Goal: Book appointment/travel/reservation

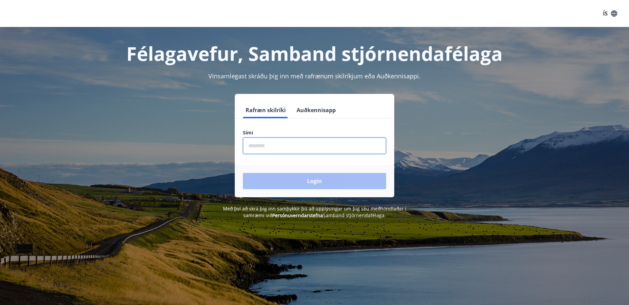
click at [261, 147] on input "phone" at bounding box center [314, 145] width 143 height 17
type input "********"
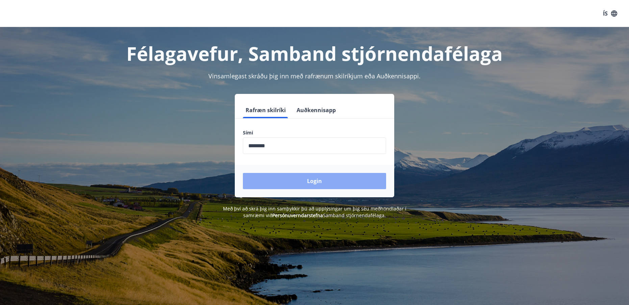
click at [317, 182] on button "Login" at bounding box center [314, 181] width 143 height 16
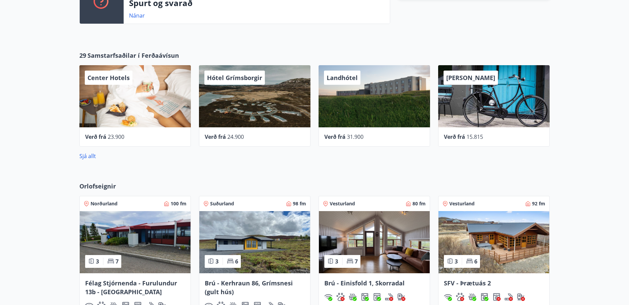
scroll to position [328, 0]
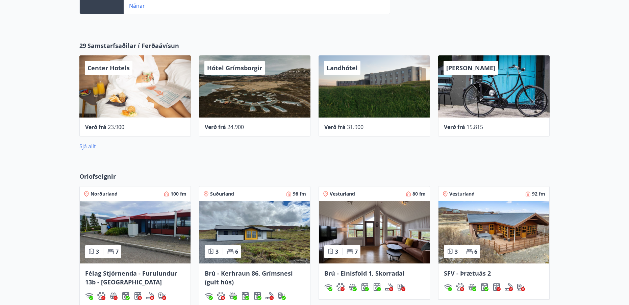
click at [89, 146] on link "Sjá allt" at bounding box center [87, 145] width 17 height 7
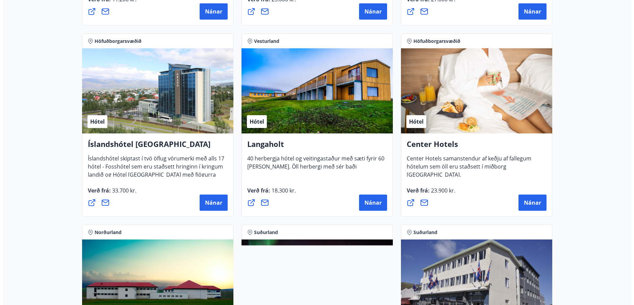
scroll to position [1444, 0]
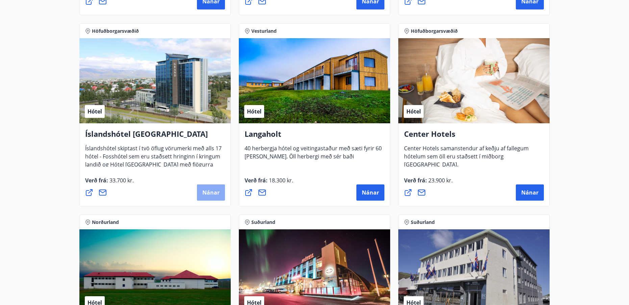
click at [210, 192] on span "Nánar" at bounding box center [210, 192] width 17 height 7
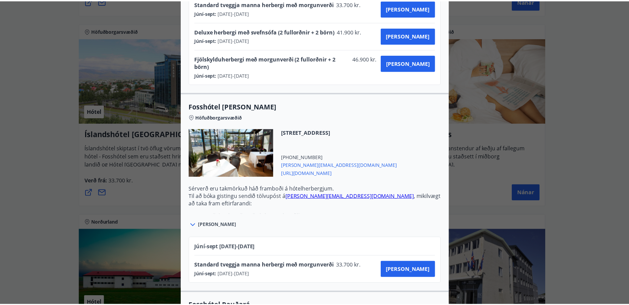
scroll to position [0, 0]
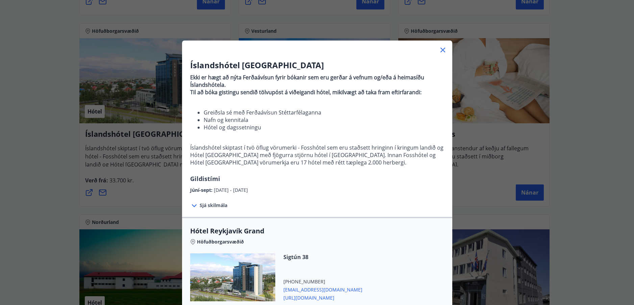
click at [136, 16] on div "Íslandshótel Reykjavík Ekki er hægt að nýta Ferðaávísun fyrir bókanir sem eru g…" at bounding box center [317, 152] width 634 height 305
click at [440, 49] on icon at bounding box center [442, 50] width 5 height 5
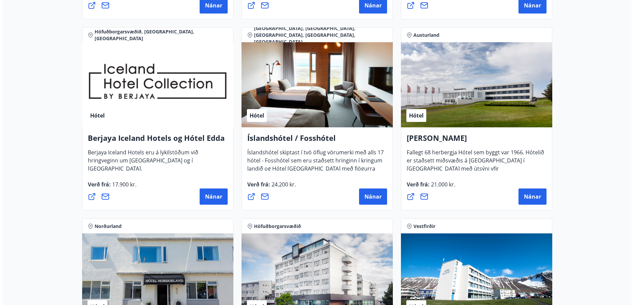
scroll to position [871, 0]
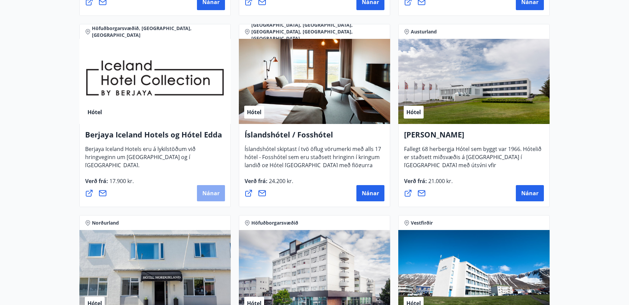
click at [209, 193] on span "Nánar" at bounding box center [210, 192] width 17 height 7
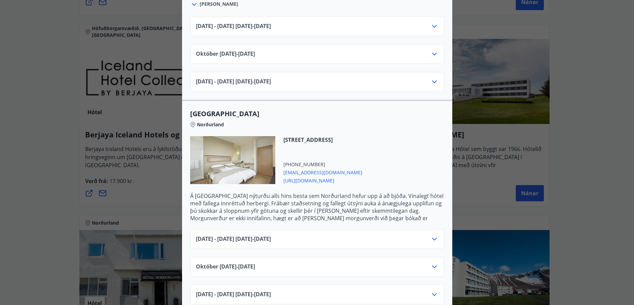
scroll to position [338, 0]
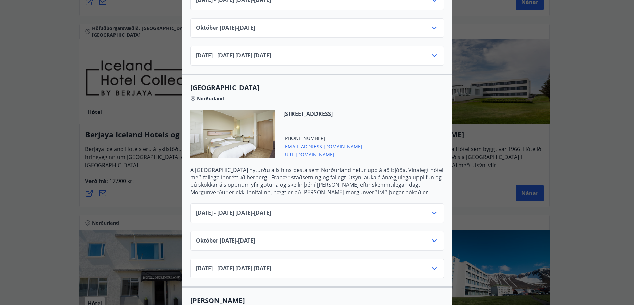
click at [431, 209] on icon at bounding box center [434, 213] width 8 height 8
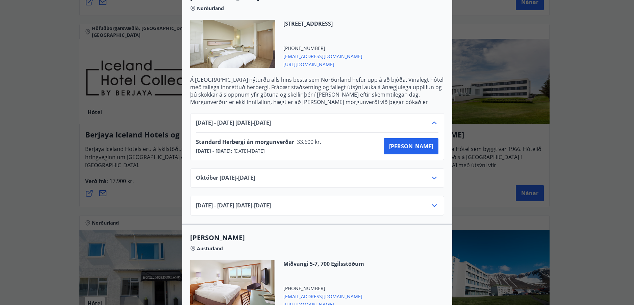
scroll to position [439, 0]
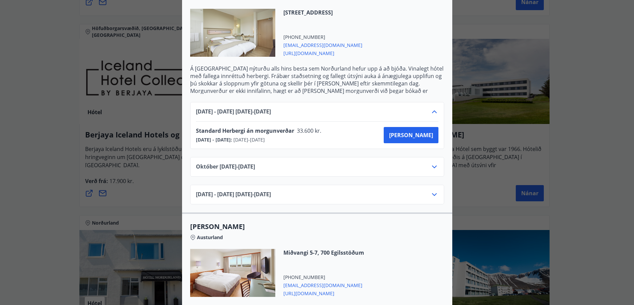
click at [431, 108] on icon at bounding box center [434, 112] width 8 height 8
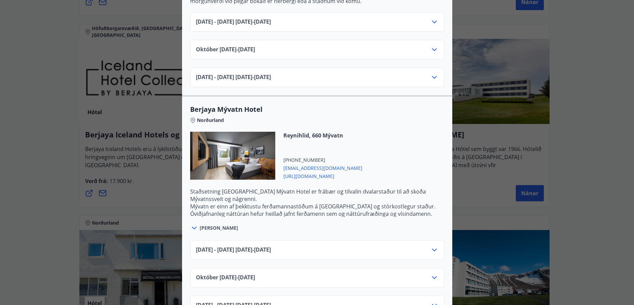
scroll to position [743, 0]
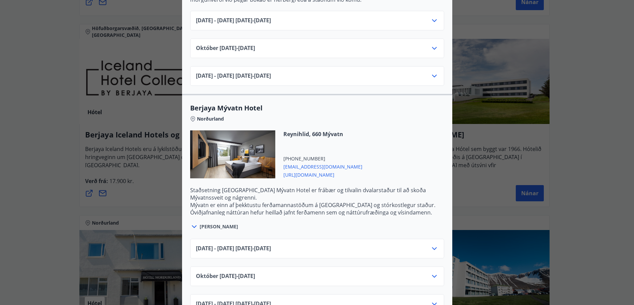
click at [432, 244] on icon at bounding box center [434, 248] width 8 height 8
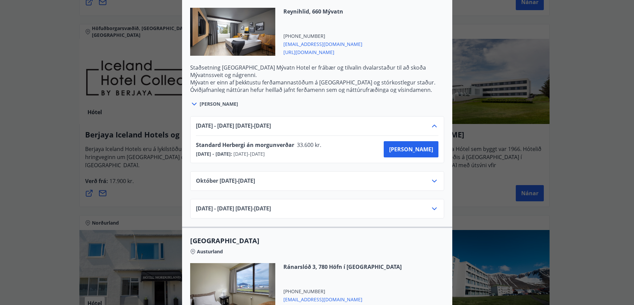
scroll to position [844, 0]
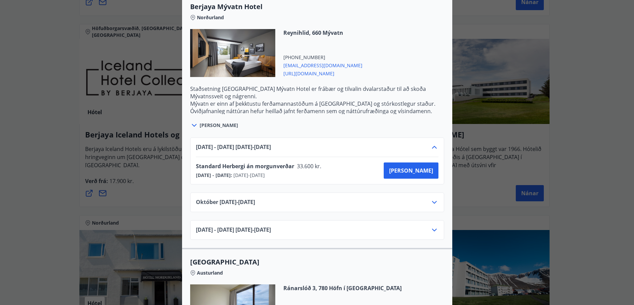
click at [432, 146] on icon at bounding box center [434, 147] width 5 height 3
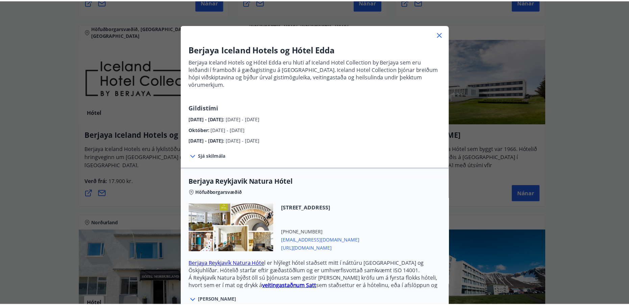
scroll to position [0, 0]
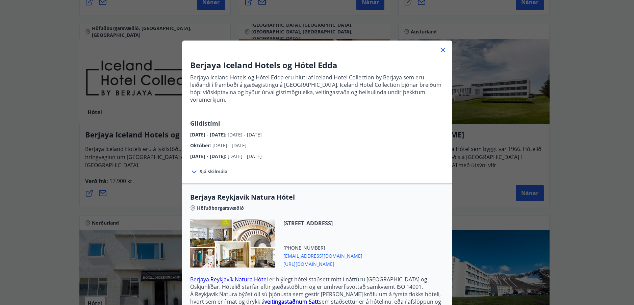
click at [441, 49] on icon at bounding box center [443, 50] width 8 height 8
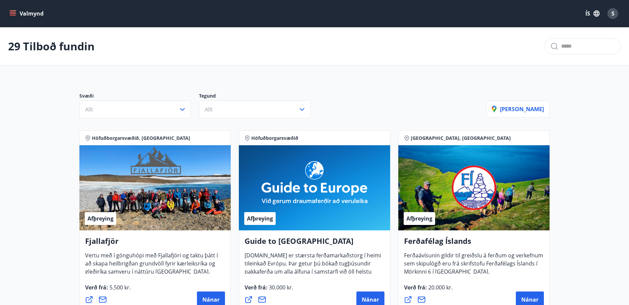
click at [15, 13] on icon "menu" at bounding box center [12, 13] width 7 height 7
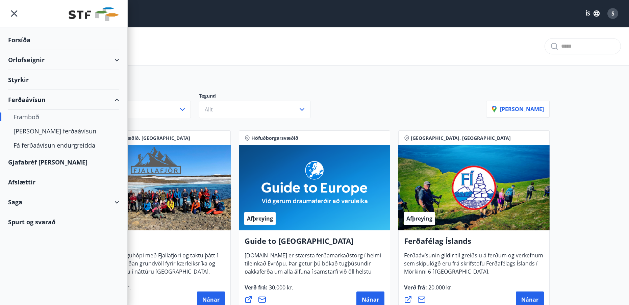
click at [28, 60] on div "Orlofseignir" at bounding box center [63, 60] width 111 height 20
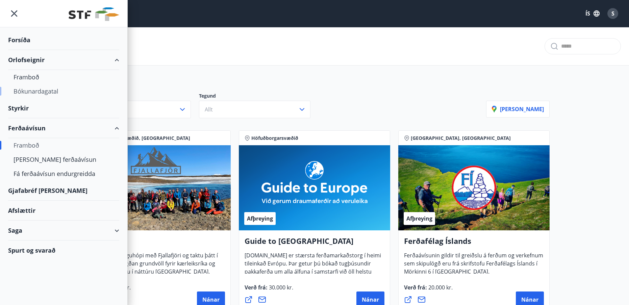
click at [35, 91] on div "Bókunardagatal" at bounding box center [64, 91] width 100 height 14
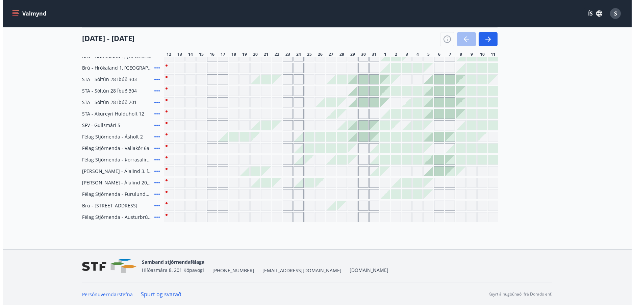
scroll to position [246, 0]
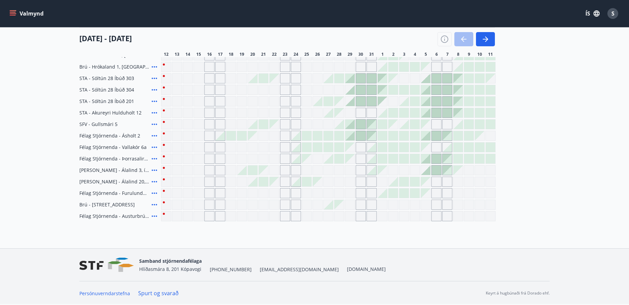
click at [154, 135] on icon at bounding box center [154, 136] width 8 height 8
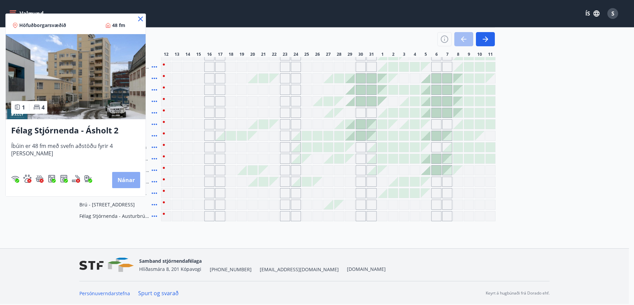
click at [112, 180] on button "Nánar" at bounding box center [126, 180] width 28 height 16
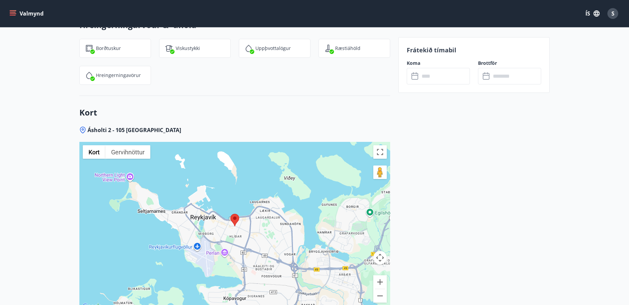
scroll to position [810, 0]
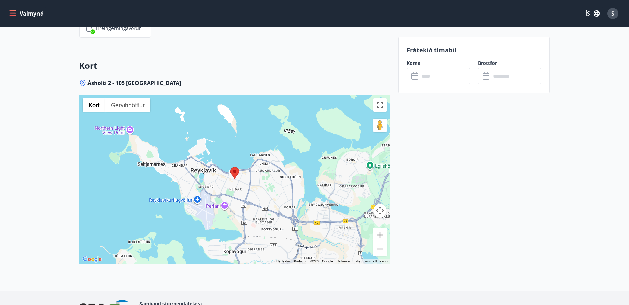
click at [230, 167] on area at bounding box center [230, 167] width 0 height 0
click at [238, 183] on div at bounding box center [234, 179] width 311 height 169
click at [381, 105] on button "Breyta yfirsýn á öllum skjánum" at bounding box center [380, 105] width 14 height 14
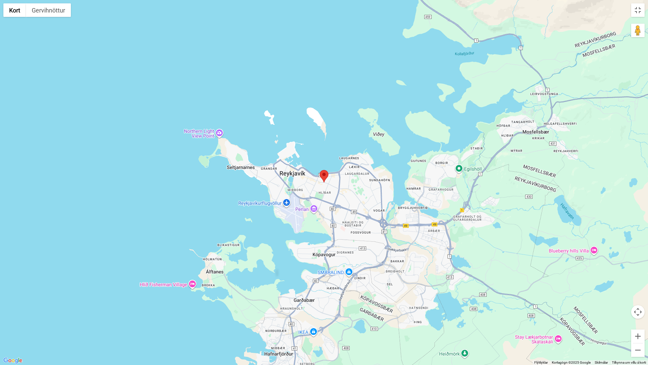
click at [320, 170] on area at bounding box center [320, 170] width 0 height 0
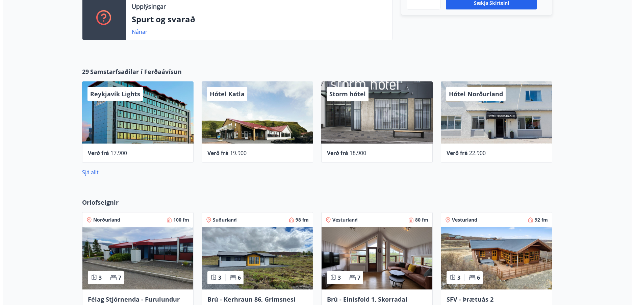
scroll to position [304, 0]
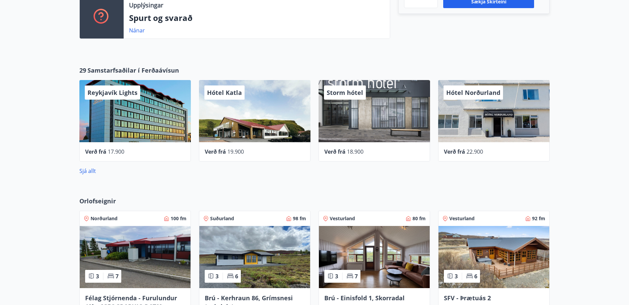
click at [142, 116] on div "Reykjavík Lights" at bounding box center [134, 111] width 111 height 62
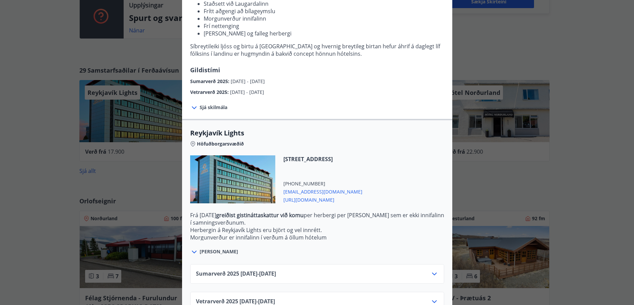
scroll to position [121, 0]
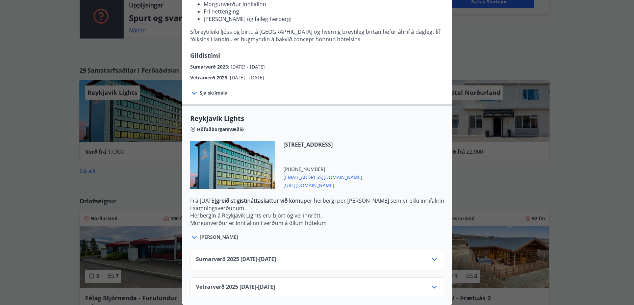
click at [431, 255] on icon at bounding box center [434, 259] width 8 height 8
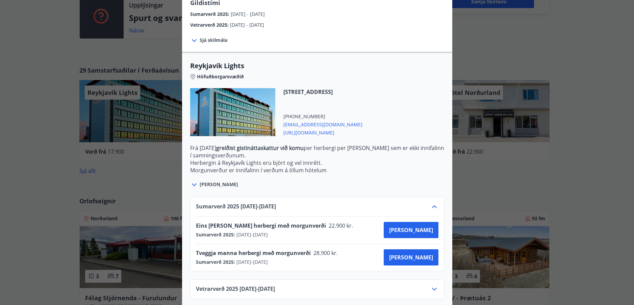
scroll to position [176, 0]
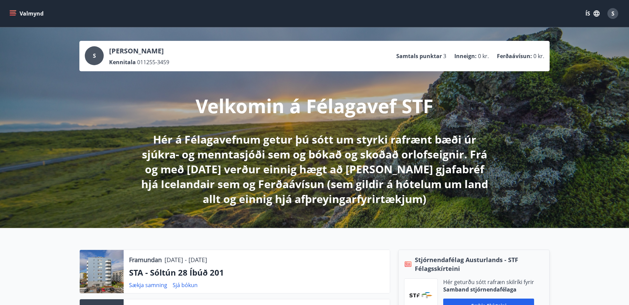
click at [13, 11] on icon "menu" at bounding box center [12, 13] width 7 height 7
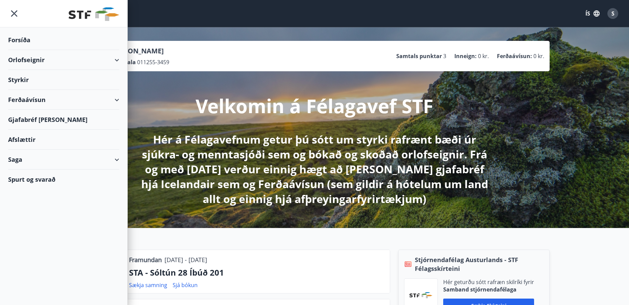
click at [117, 58] on div "Orlofseignir" at bounding box center [63, 60] width 111 height 20
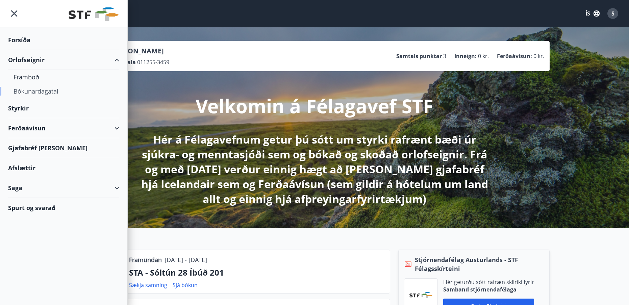
click at [30, 90] on div "Bókunardagatal" at bounding box center [64, 91] width 100 height 14
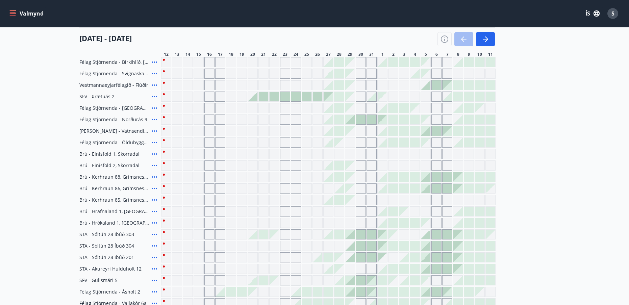
scroll to position [101, 0]
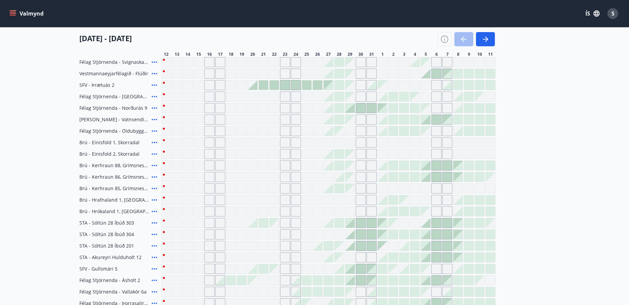
click at [154, 85] on icon at bounding box center [154, 84] width 5 height 1
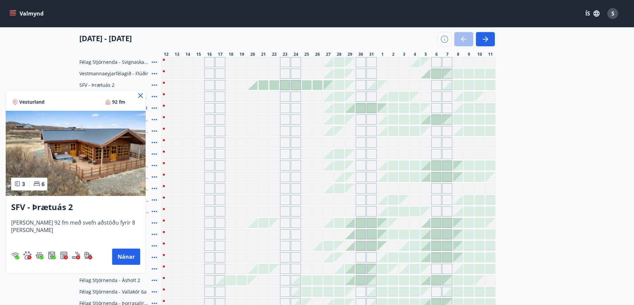
click at [140, 96] on icon at bounding box center [140, 95] width 1 height 1
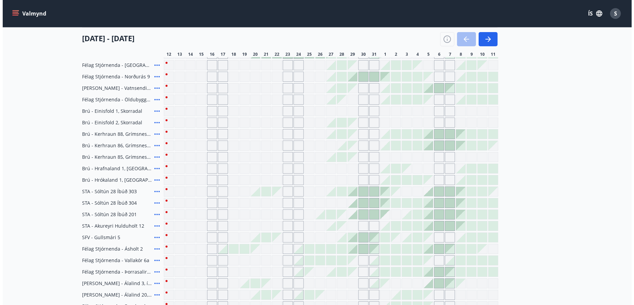
scroll to position [203, 0]
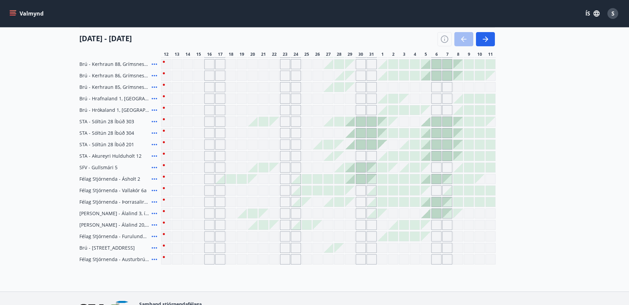
click at [273, 223] on div "Gráir dagar eru ekki bókanlegir" at bounding box center [273, 224] width 9 height 9
click at [331, 123] on div at bounding box center [327, 121] width 9 height 9
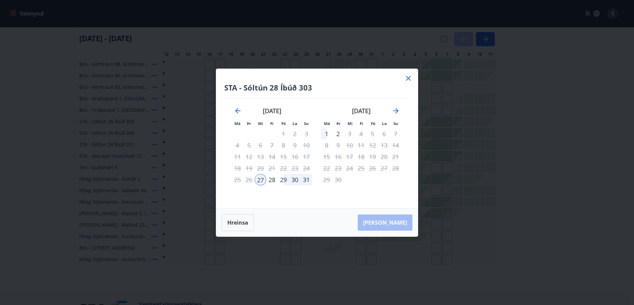
click at [407, 79] on icon at bounding box center [408, 78] width 8 height 8
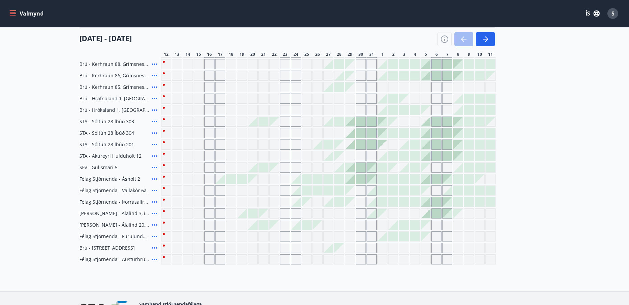
click at [297, 180] on div at bounding box center [295, 178] width 9 height 9
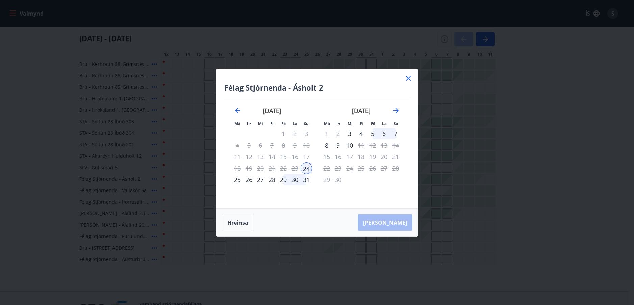
click at [408, 78] on icon at bounding box center [408, 78] width 5 height 5
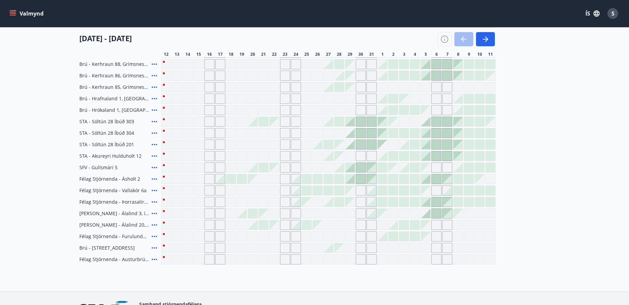
click at [297, 190] on div at bounding box center [295, 190] width 9 height 9
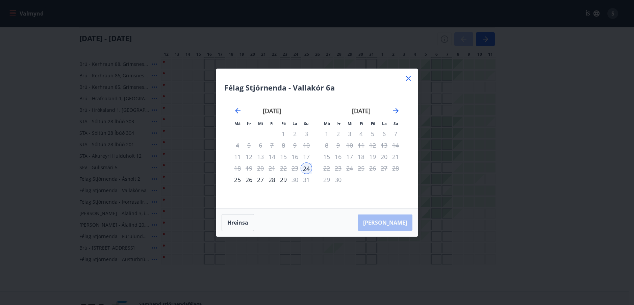
click at [410, 77] on icon at bounding box center [408, 78] width 8 height 8
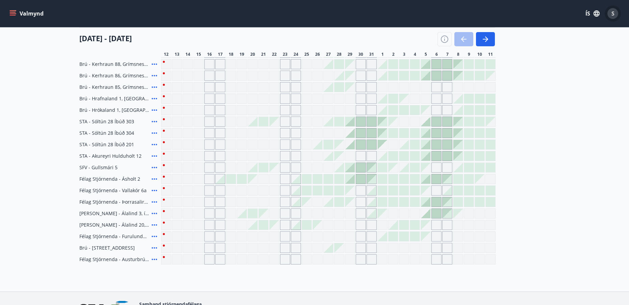
click at [614, 13] on div "S" at bounding box center [612, 13] width 11 height 11
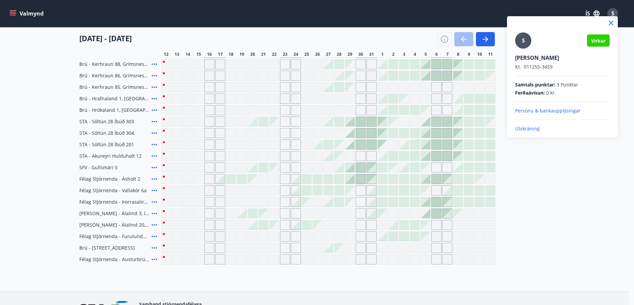
click at [524, 127] on p "Útskráning" at bounding box center [562, 128] width 95 height 7
